Goal: Navigation & Orientation: Find specific page/section

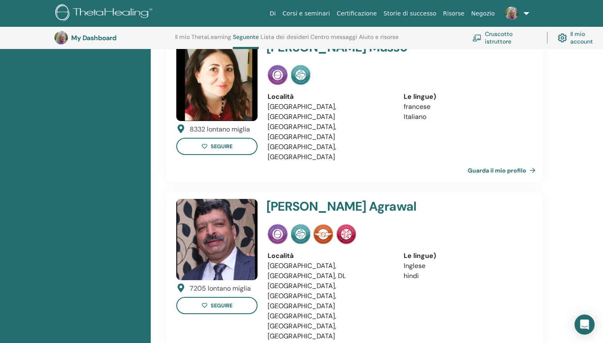
scroll to position [451, 0]
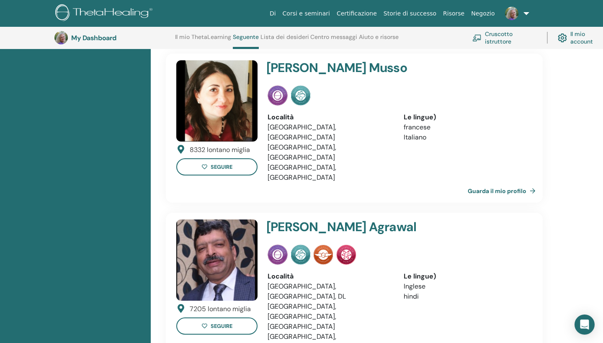
click at [513, 183] on link "Guarda il mio profilo" at bounding box center [503, 191] width 71 height 17
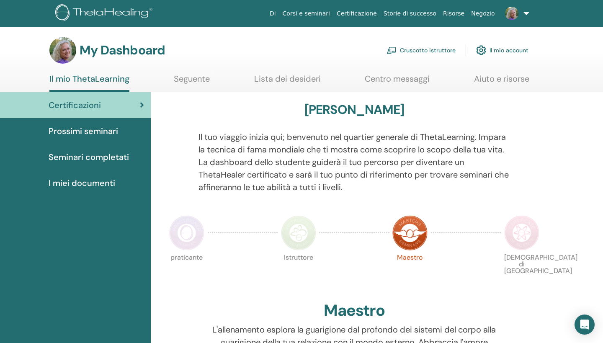
click at [408, 52] on link "Cruscotto istruttore" at bounding box center [421, 50] width 69 height 18
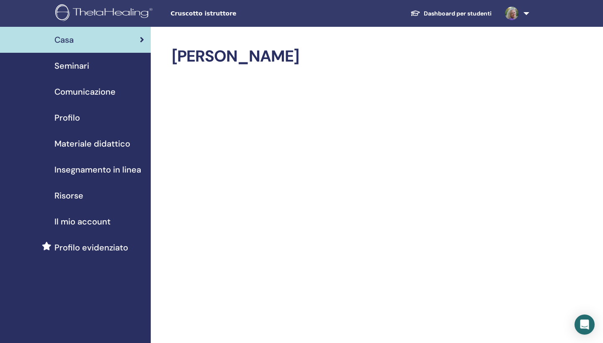
click at [79, 194] on span "Risorse" at bounding box center [68, 195] width 29 height 13
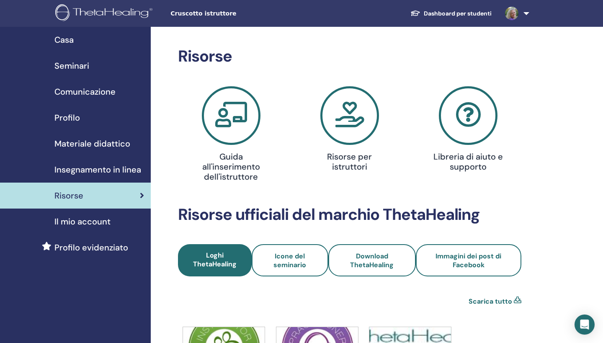
click at [100, 147] on span "Materiale didattico" at bounding box center [92, 143] width 76 height 13
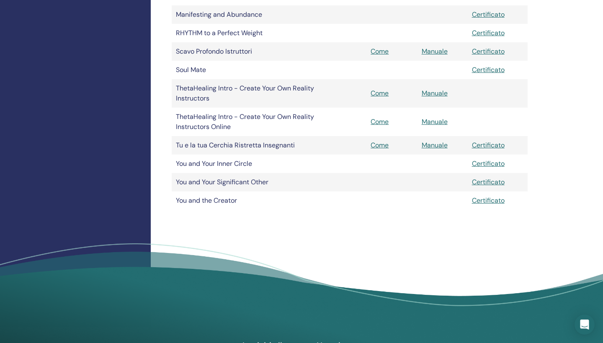
scroll to position [405, 0]
